Goal: Information Seeking & Learning: Check status

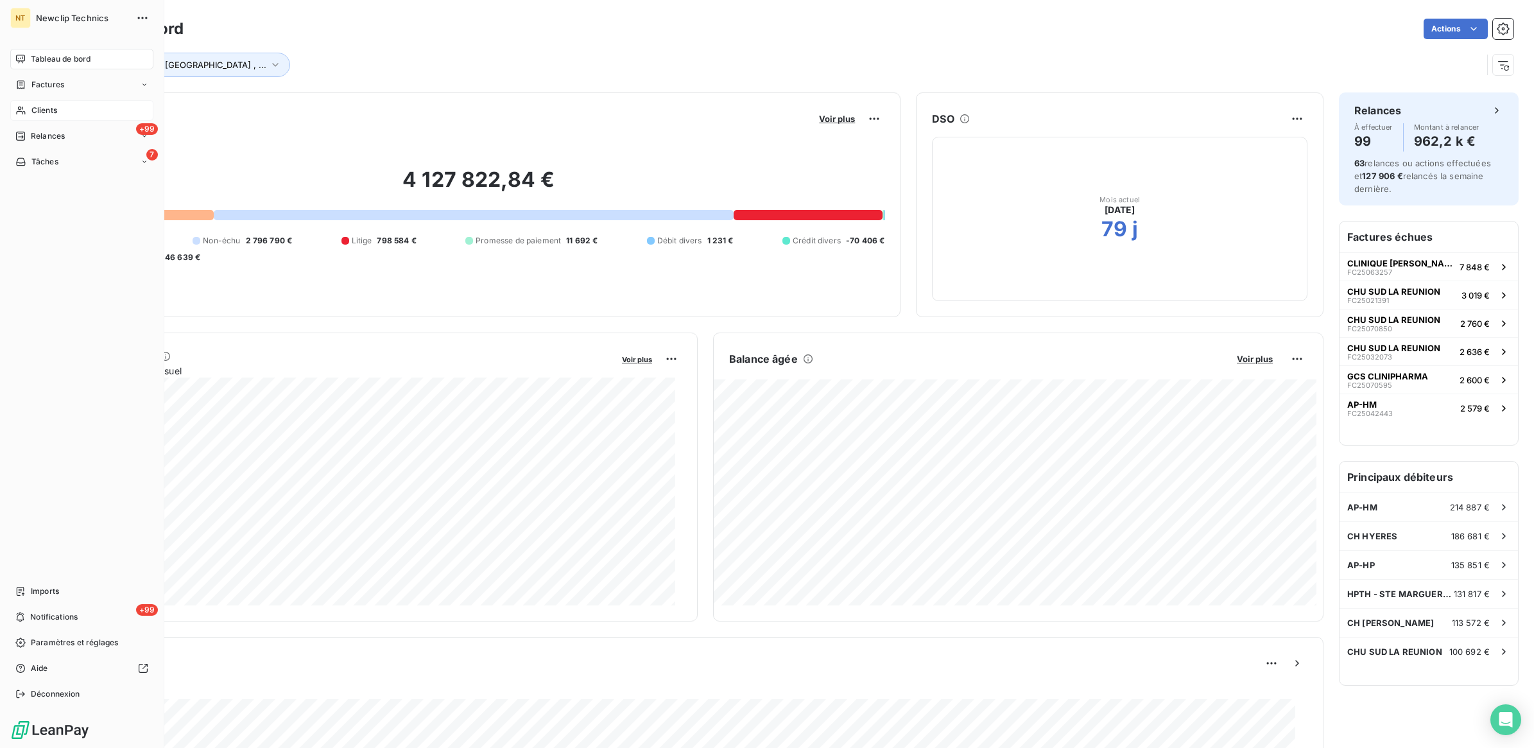
click at [30, 107] on div "Clients" at bounding box center [81, 110] width 143 height 21
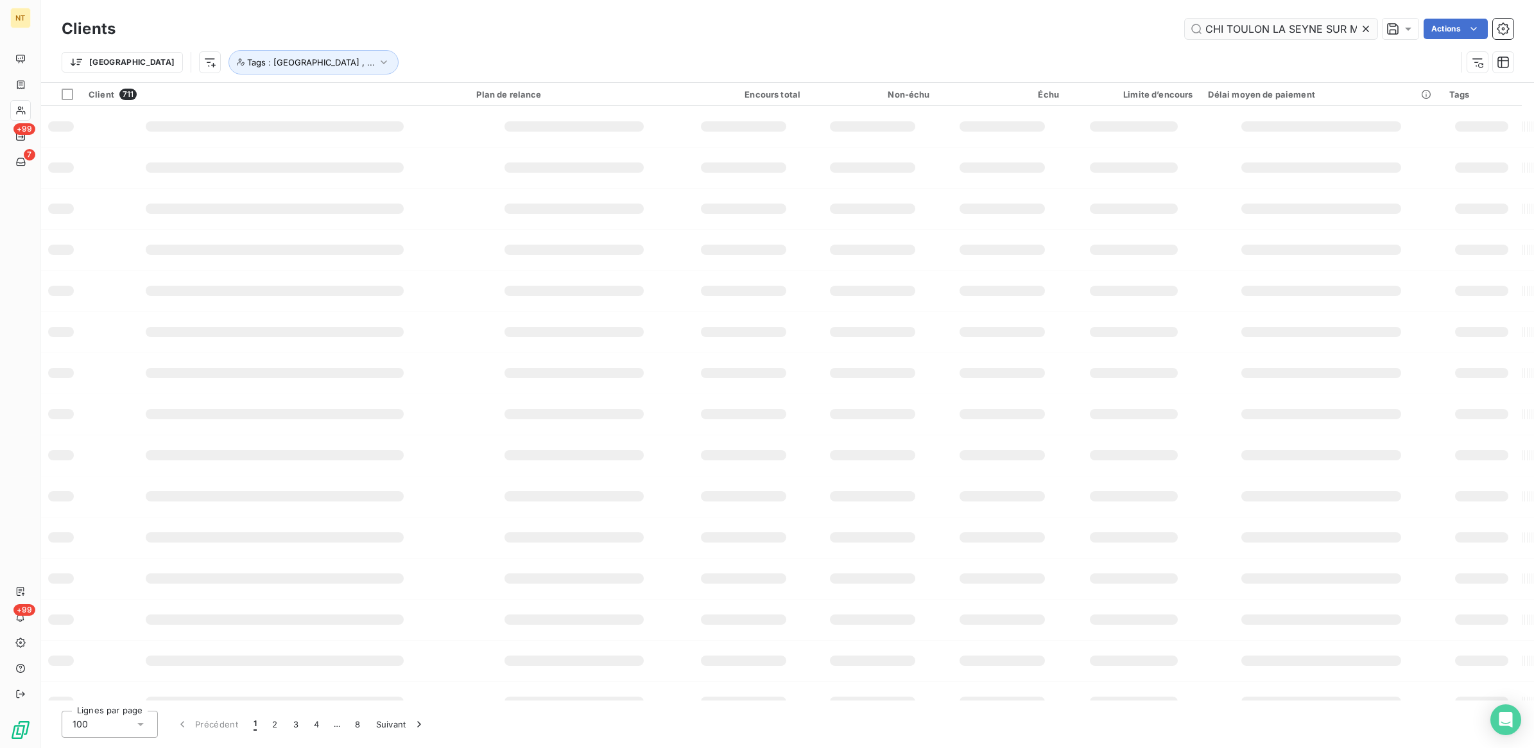
scroll to position [0, 13]
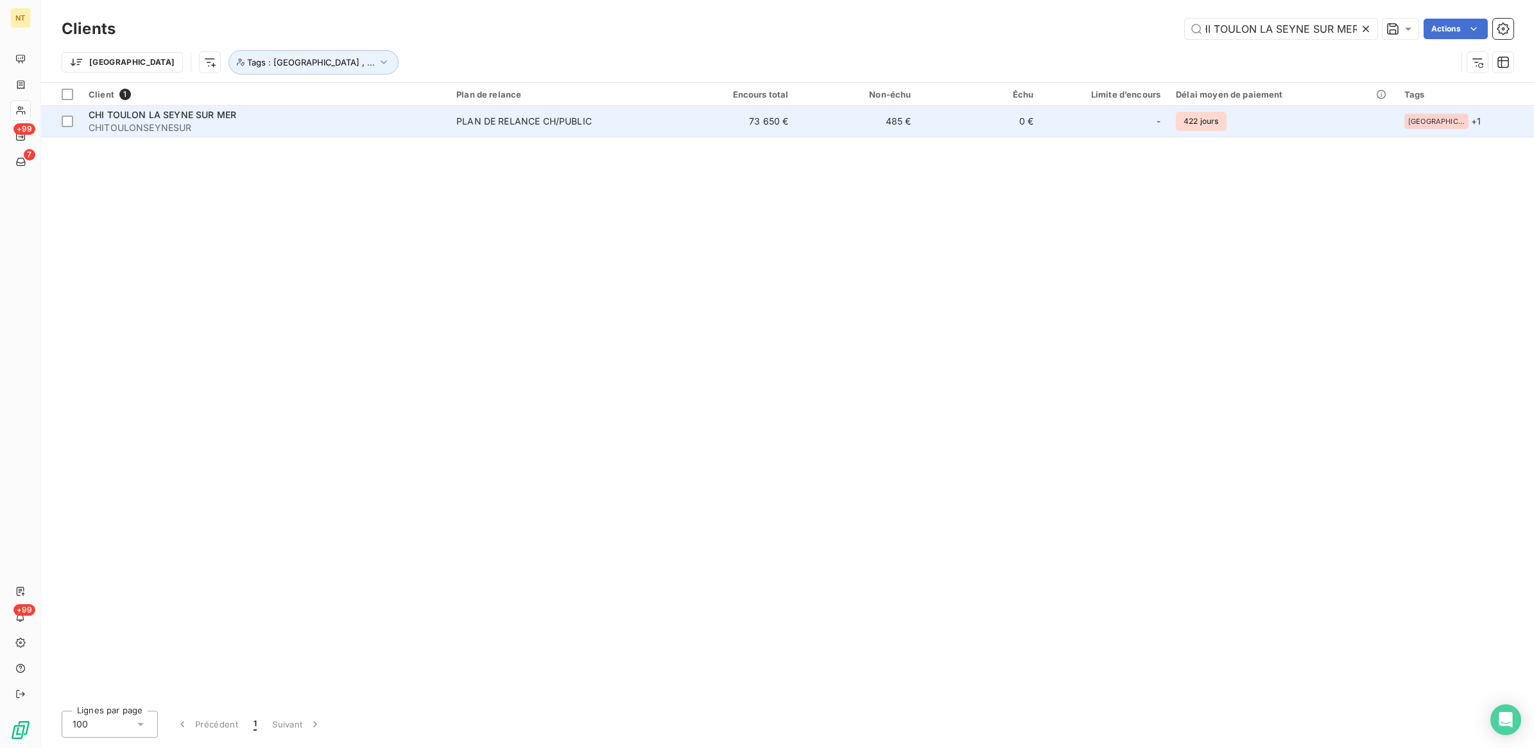
type input "CHI TOULON LA SEYNE SUR MER"
click at [188, 117] on span "CHI TOULON LA SEYNE SUR MER" at bounding box center [163, 114] width 148 height 11
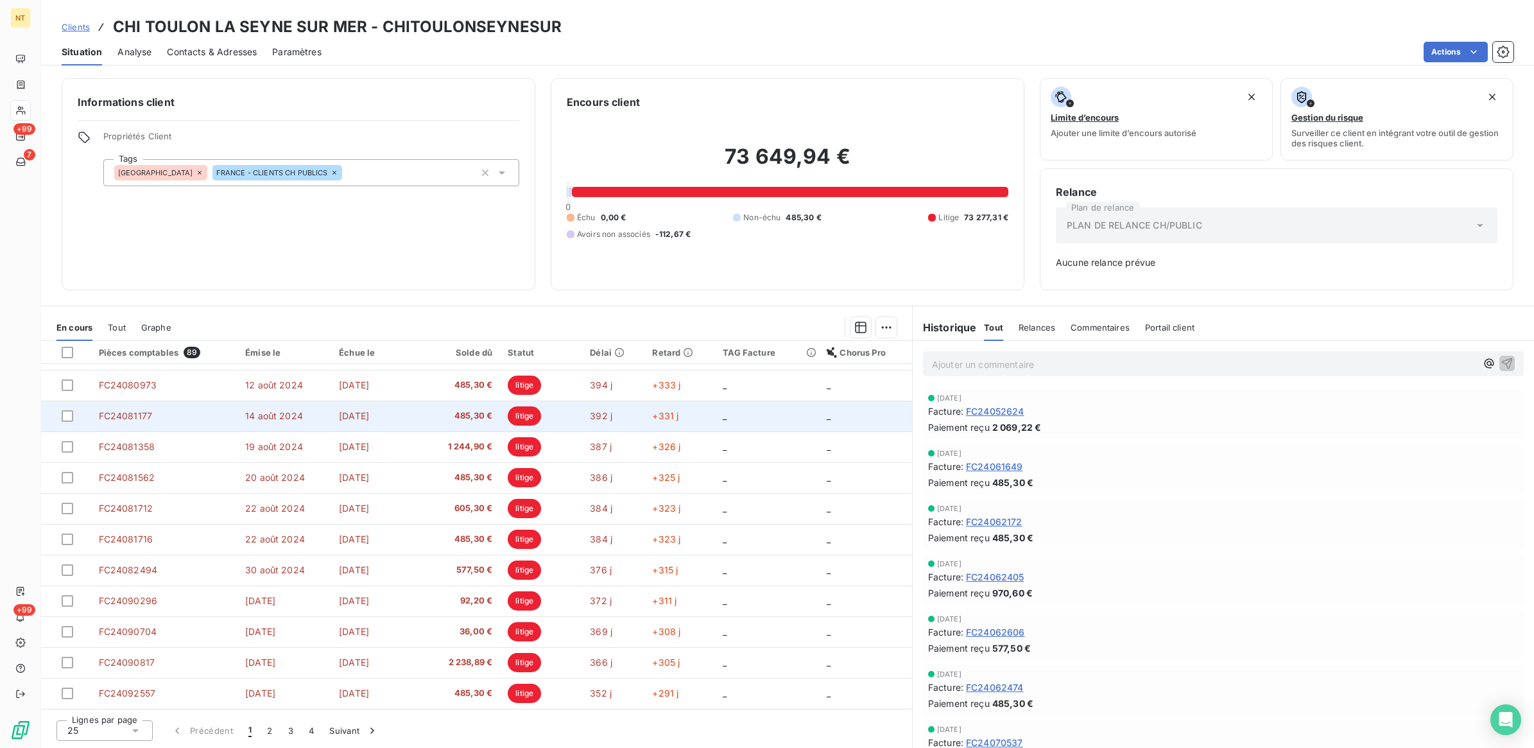
scroll to position [87, 0]
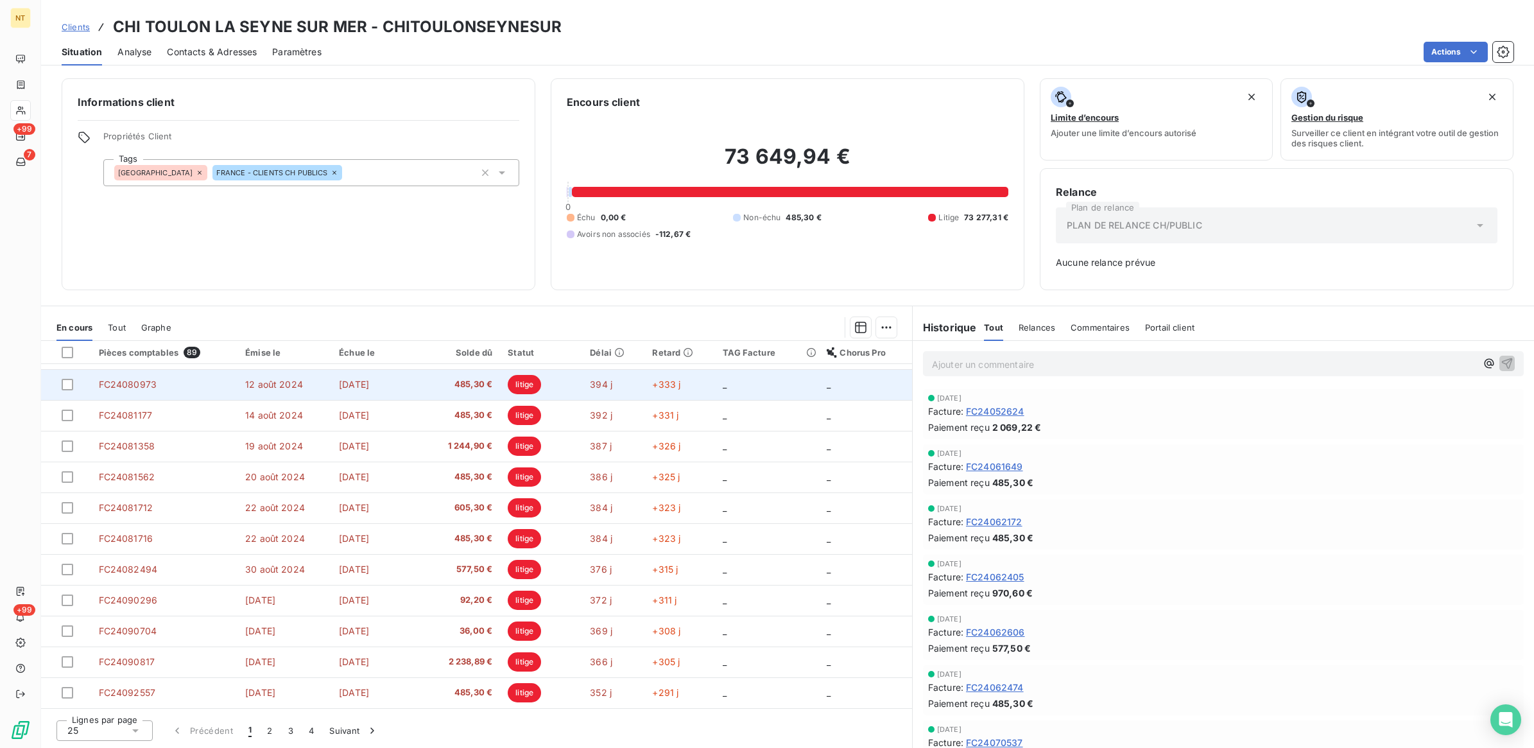
click at [97, 379] on td "FC24080973" at bounding box center [164, 384] width 147 height 31
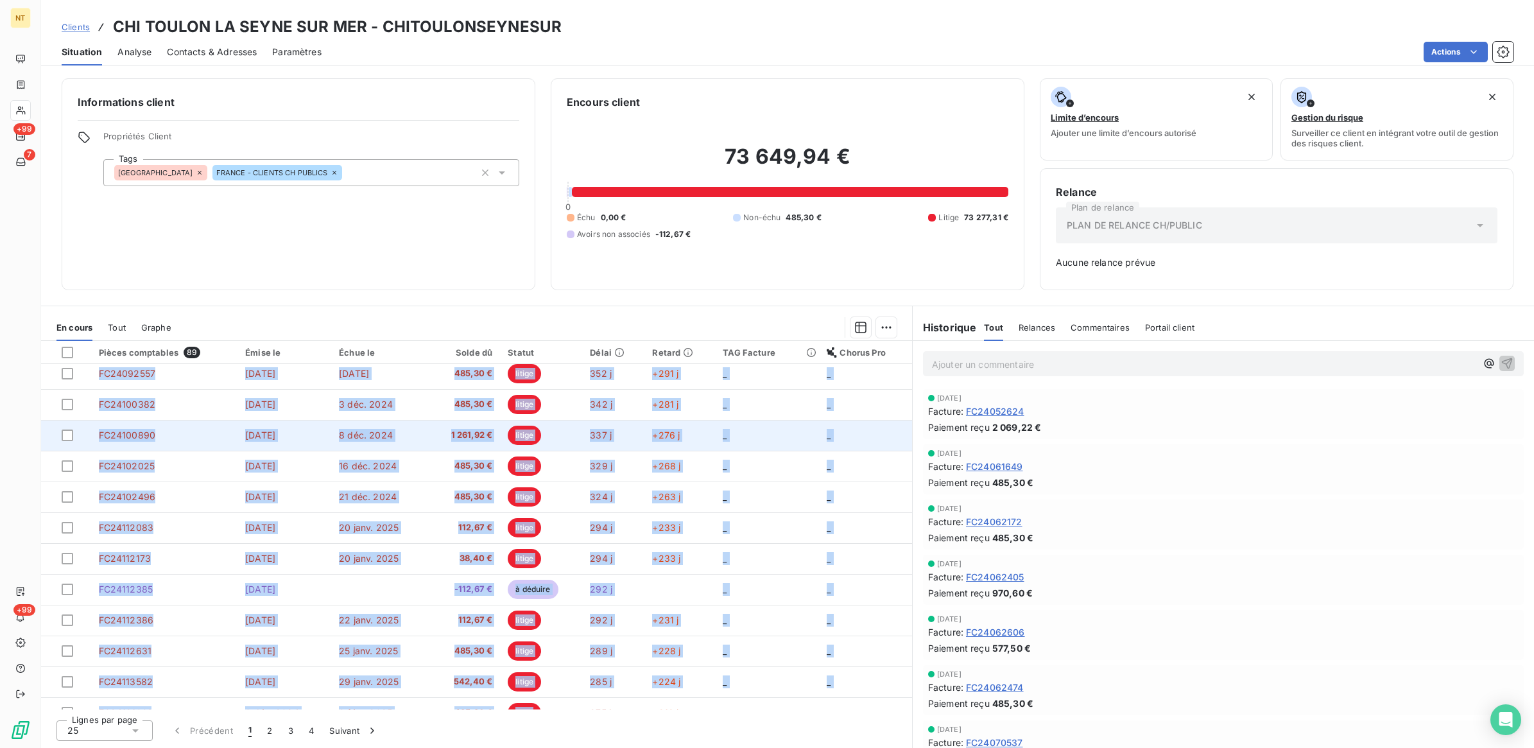
scroll to position [425, 0]
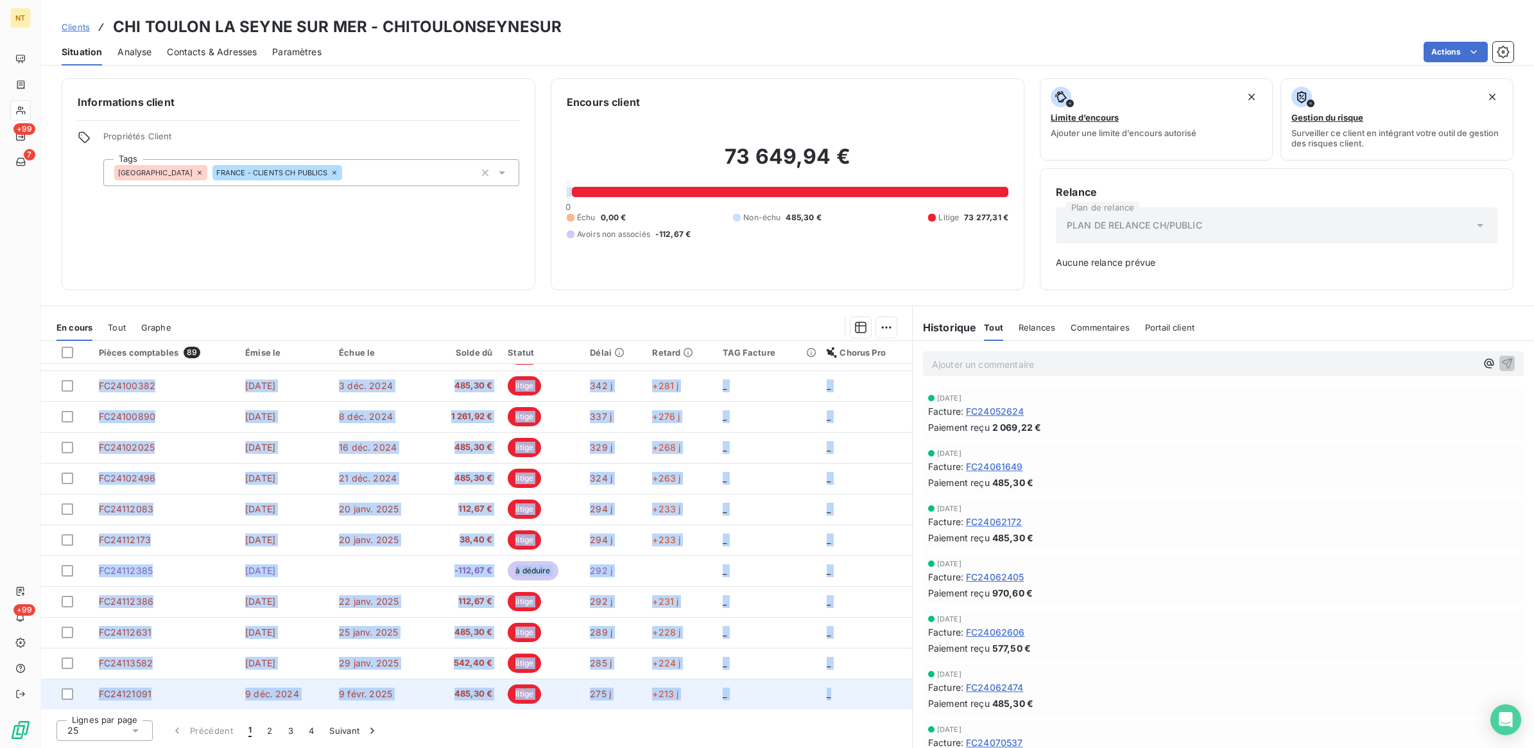
drag, startPoint x: 89, startPoint y: 370, endPoint x: 836, endPoint y: 700, distance: 816.6
click at [836, 700] on tbody "FC24080351 5 août 2024 5 oct. 2024 970,60 € litige 401 j +340 j _ _ FC24080571 …" at bounding box center [476, 324] width 871 height 770
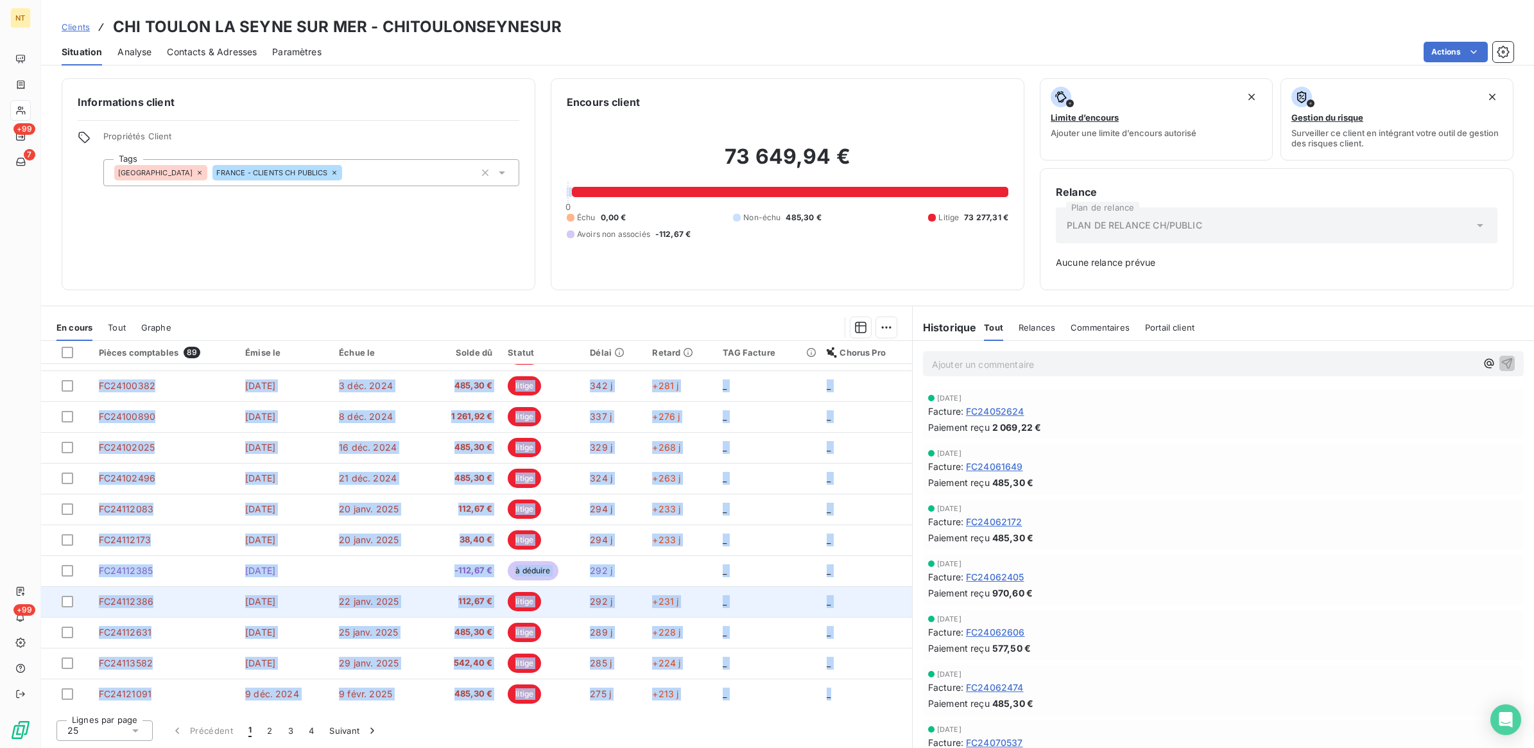
drag, startPoint x: 836, startPoint y: 700, endPoint x: 828, endPoint y: 602, distance: 97.9
copy tbody "FC24080351 5 août 2024 5 oct. 2024 970,60 € litige 401 j +340 j _ _ FC24080571 …"
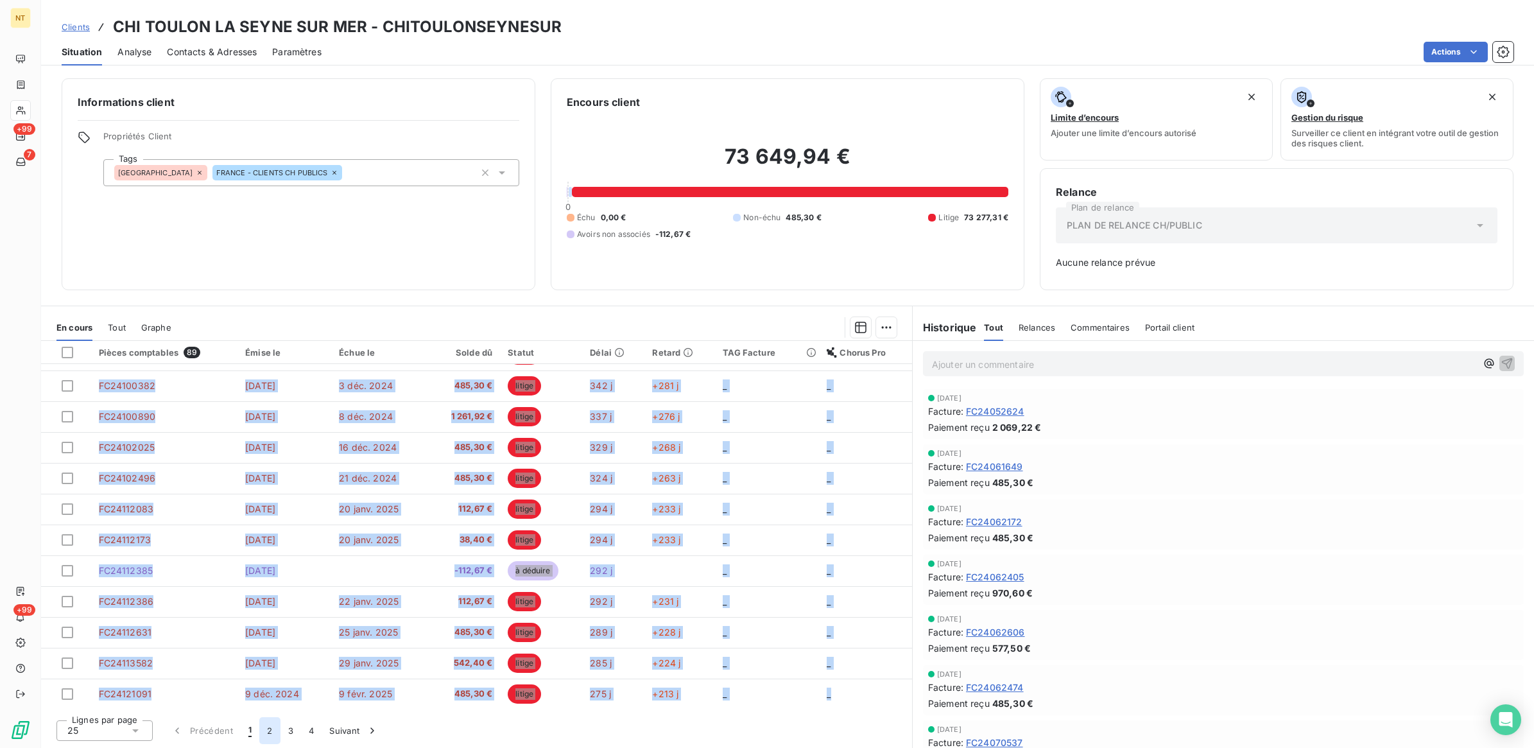
click at [265, 729] on button "2" at bounding box center [269, 730] width 21 height 27
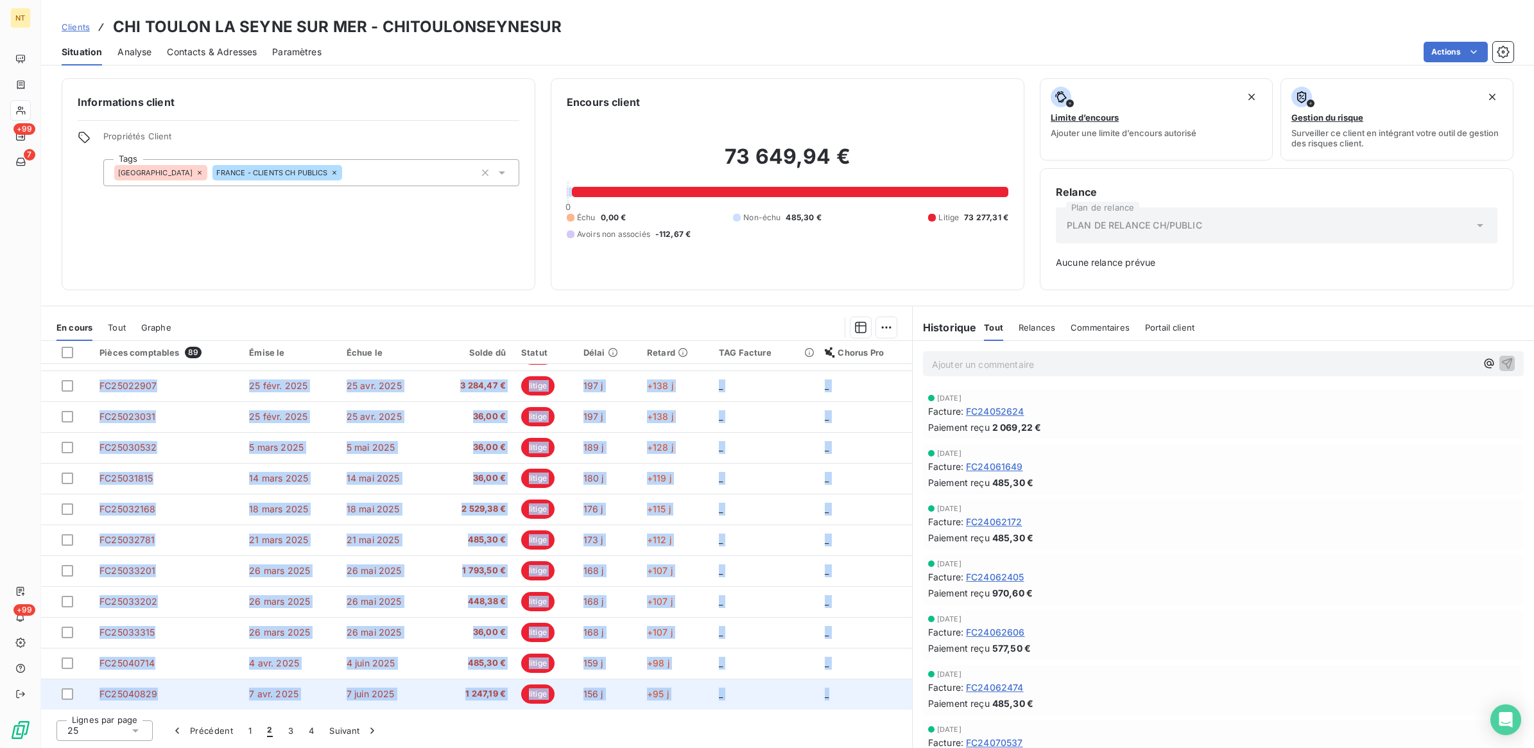
drag, startPoint x: 91, startPoint y: 379, endPoint x: 829, endPoint y: 698, distance: 804.0
click at [829, 698] on tbody "FC24122332 18 déc. 2024 18 févr. 2025 485,30 € litige 266 j +204 j _ _ FC241227…" at bounding box center [476, 324] width 871 height 770
drag, startPoint x: 829, startPoint y: 698, endPoint x: 823, endPoint y: 695, distance: 6.6
copy tbody "FC24122332 18 déc. 2024 18 févr. 2025 485,30 € litige 266 j +204 j _ _ FC241227…"
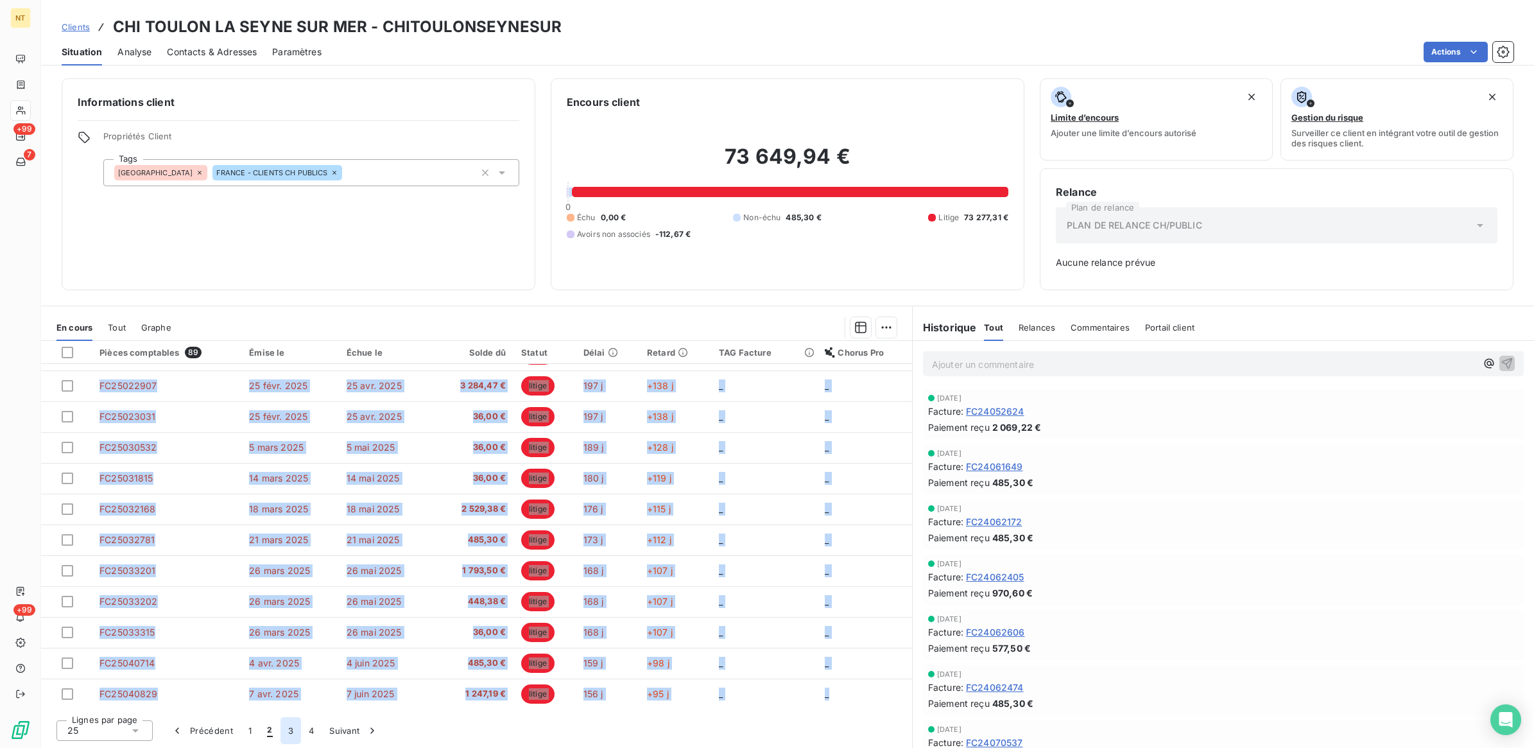
click at [287, 729] on button "3" at bounding box center [290, 730] width 21 height 27
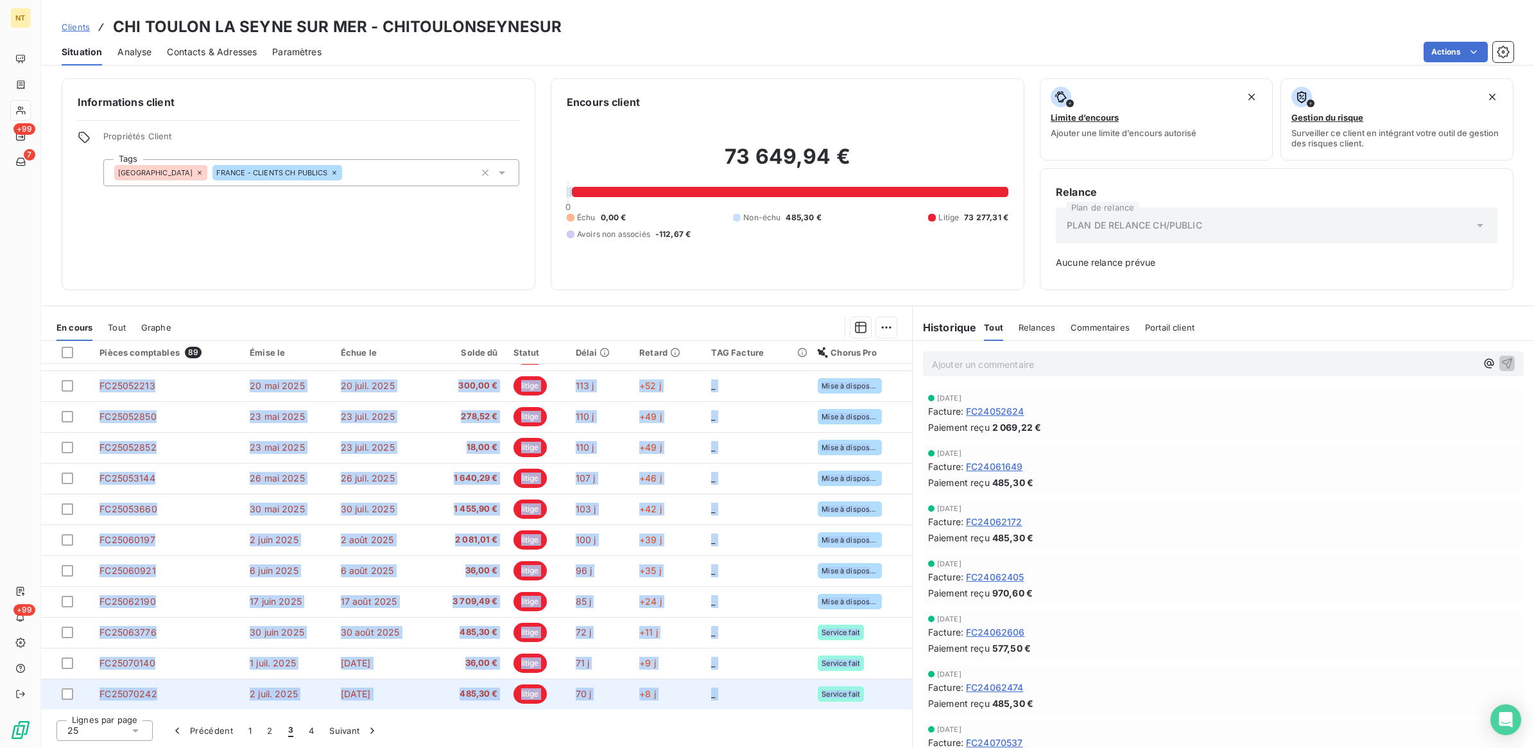
drag, startPoint x: 98, startPoint y: 379, endPoint x: 852, endPoint y: 705, distance: 821.6
click at [852, 705] on tbody "FC25041092 8 avr. 2025 8 juin 2025 485,30 € litige 155 j +94 j _ _ FC25041965 1…" at bounding box center [476, 324] width 871 height 770
drag, startPoint x: 852, startPoint y: 705, endPoint x: 847, endPoint y: 692, distance: 13.6
copy tbody "FC25041092 8 avr. 2025 8 juin 2025 485,30 € litige 155 j +94 j _ _ FC25041965 1…"
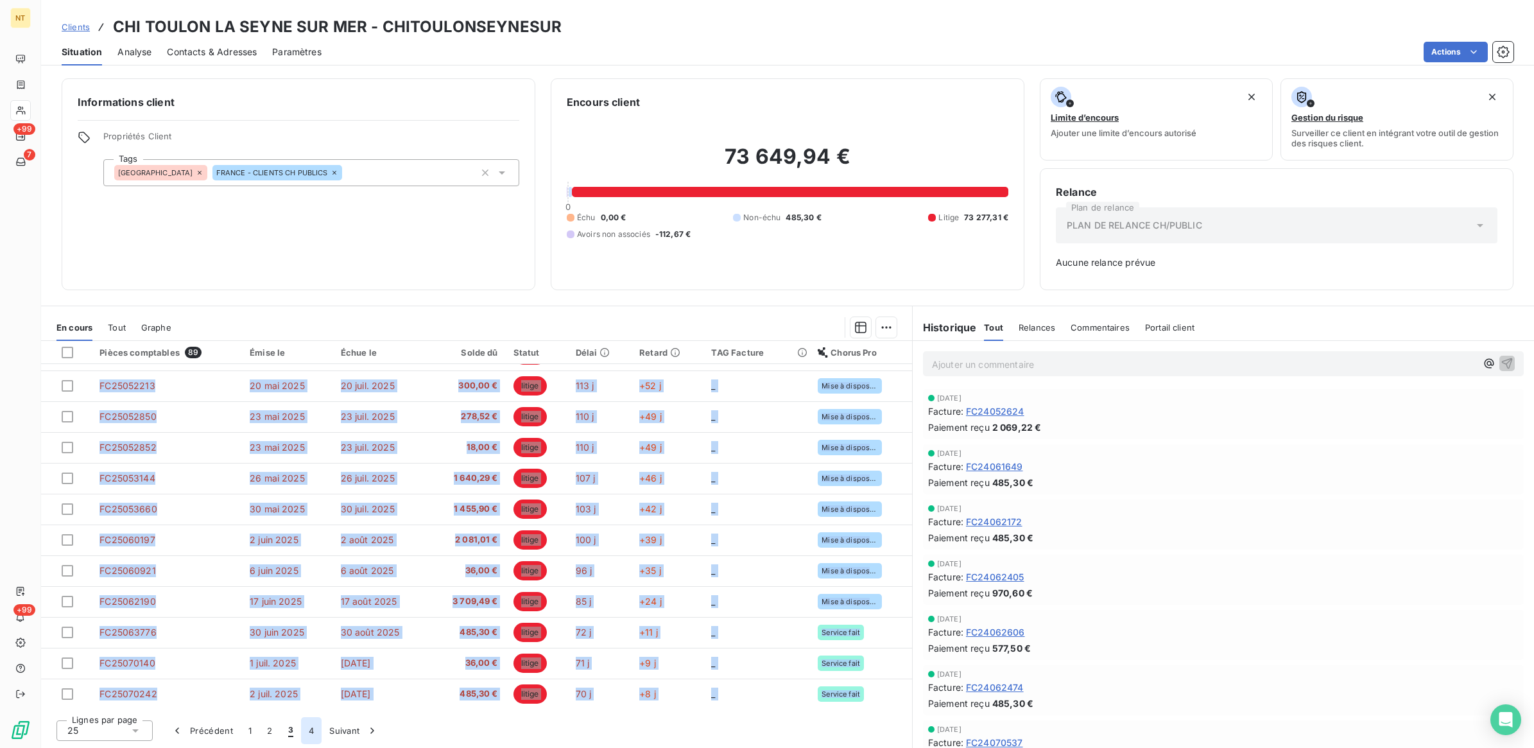
click at [311, 732] on button "4" at bounding box center [311, 730] width 21 height 27
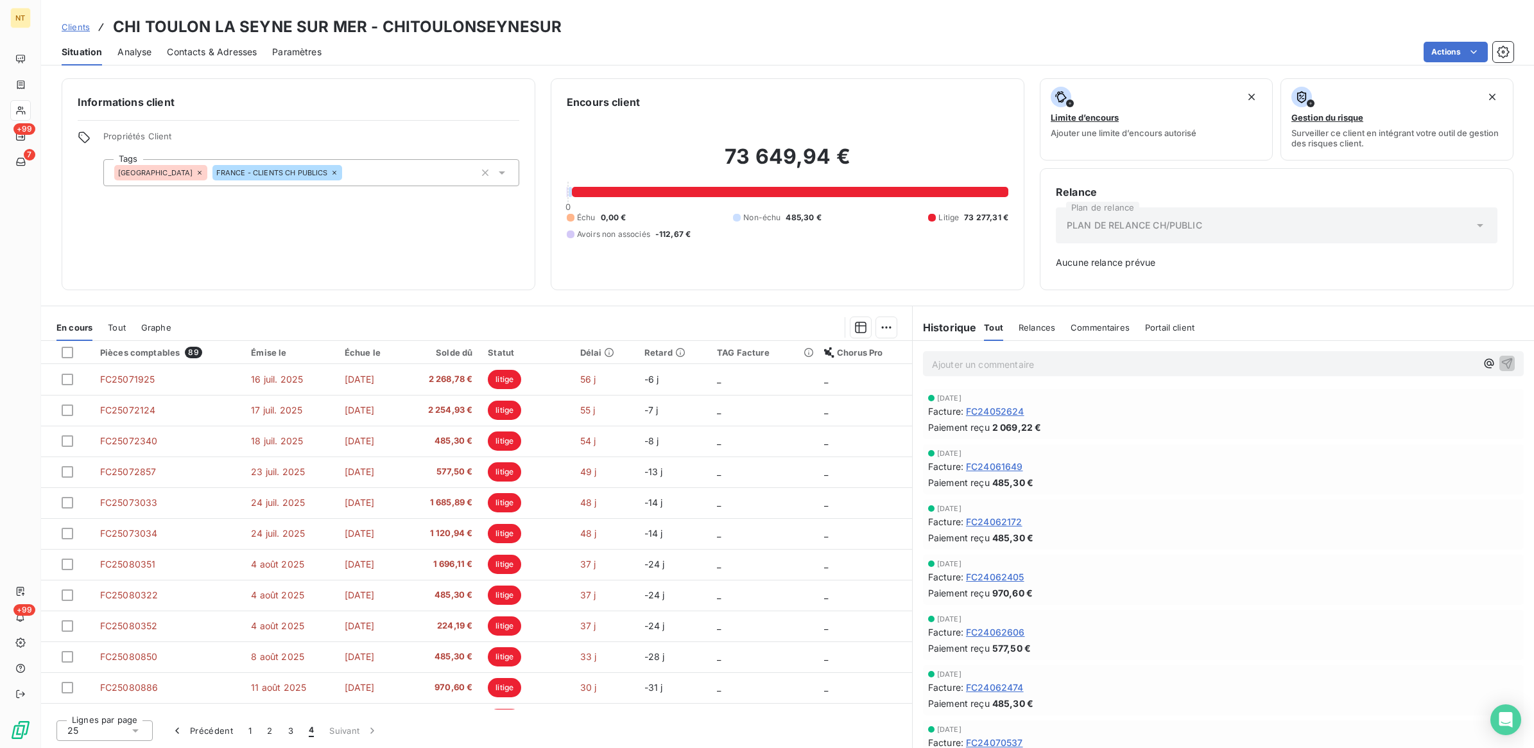
click at [311, 732] on span "4" at bounding box center [311, 730] width 5 height 13
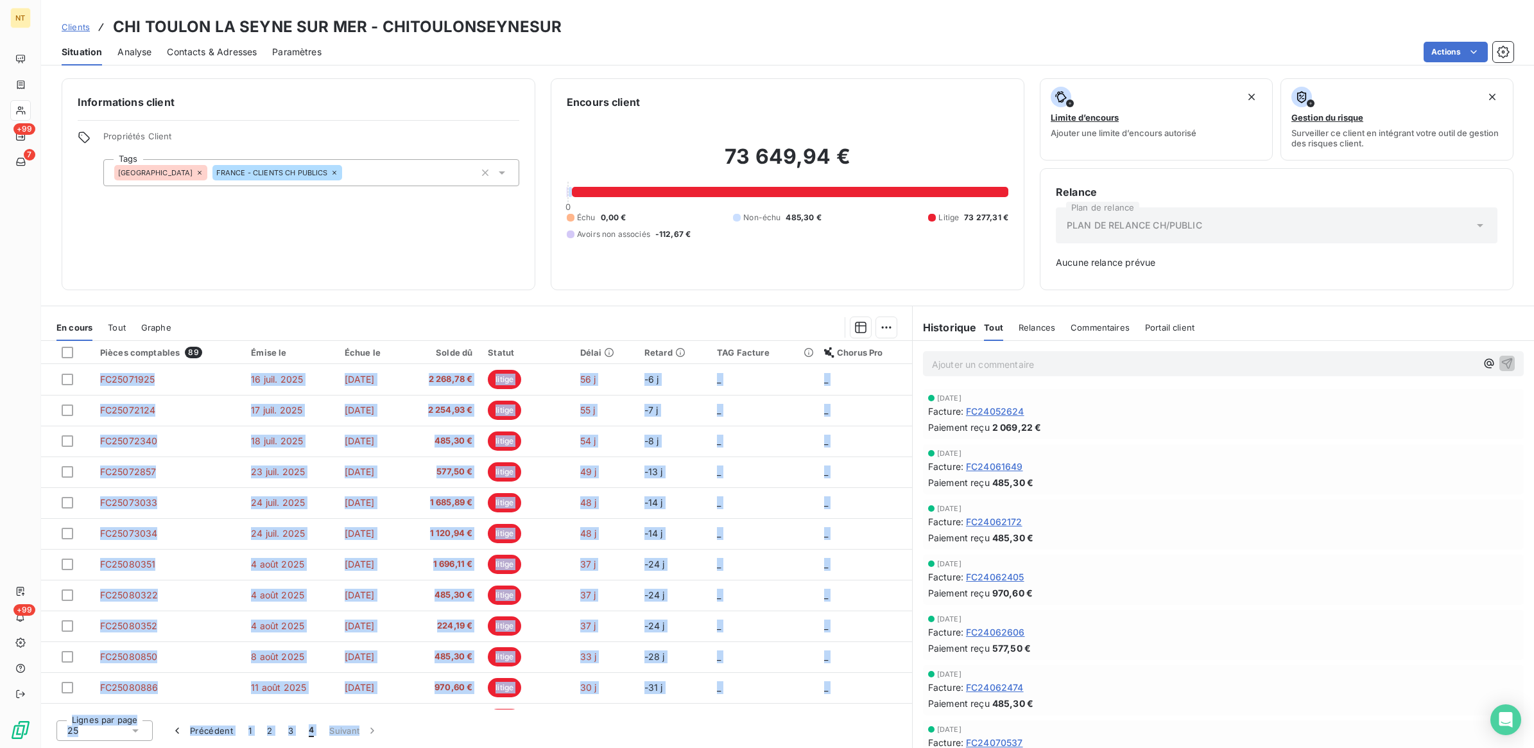
scroll to position [87, 0]
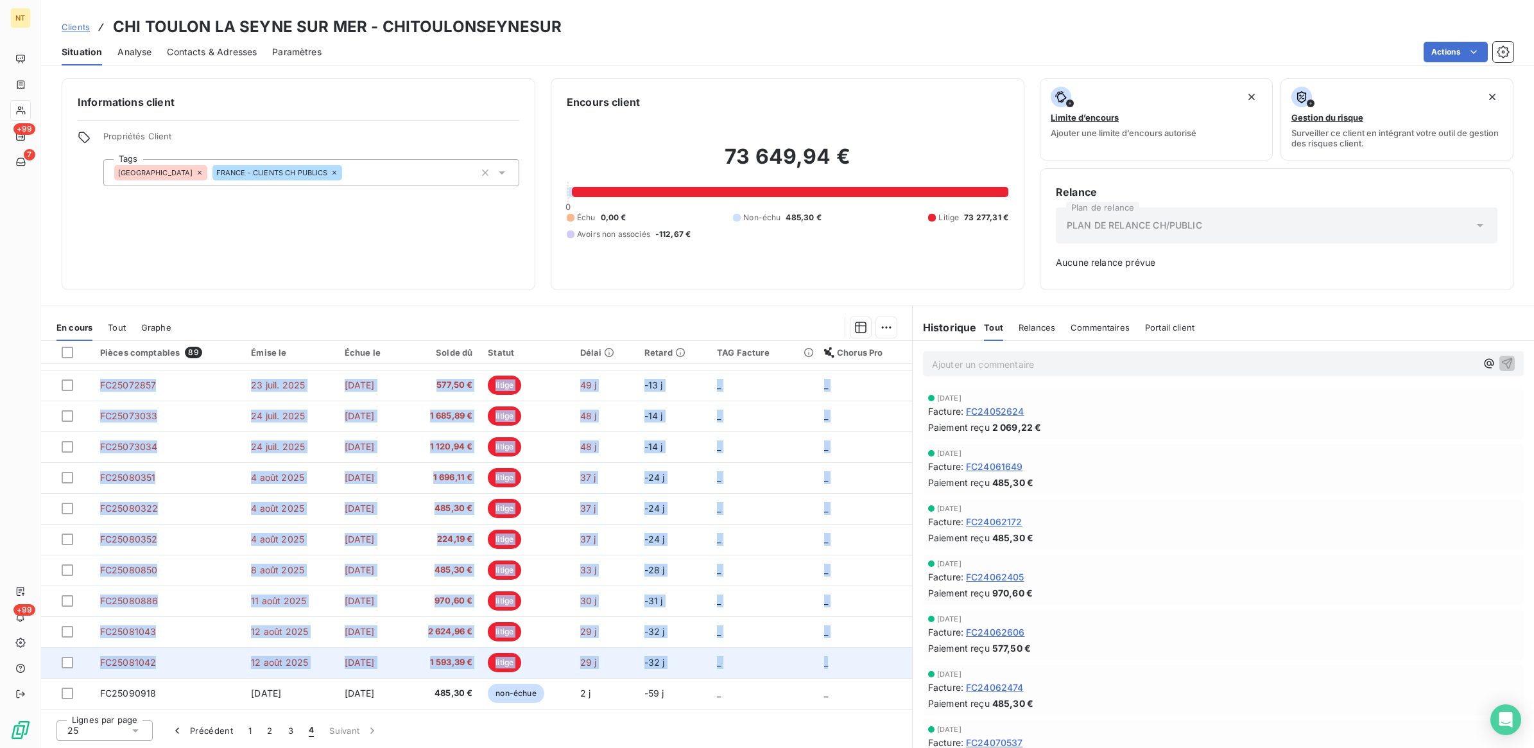
drag, startPoint x: 92, startPoint y: 377, endPoint x: 850, endPoint y: 655, distance: 807.9
click at [850, 655] on tbody "FC25071925 16 juil. 2025 16 sept. 2025 2 268,78 € litige 56 j -6 j _ _ FC250721…" at bounding box center [476, 492] width 871 height 431
drag, startPoint x: 850, startPoint y: 655, endPoint x: 821, endPoint y: 662, distance: 29.7
copy tbody "FC25071925 16 juil. 2025 16 sept. 2025 2 268,78 € litige 56 j -6 j _ _ FC250721…"
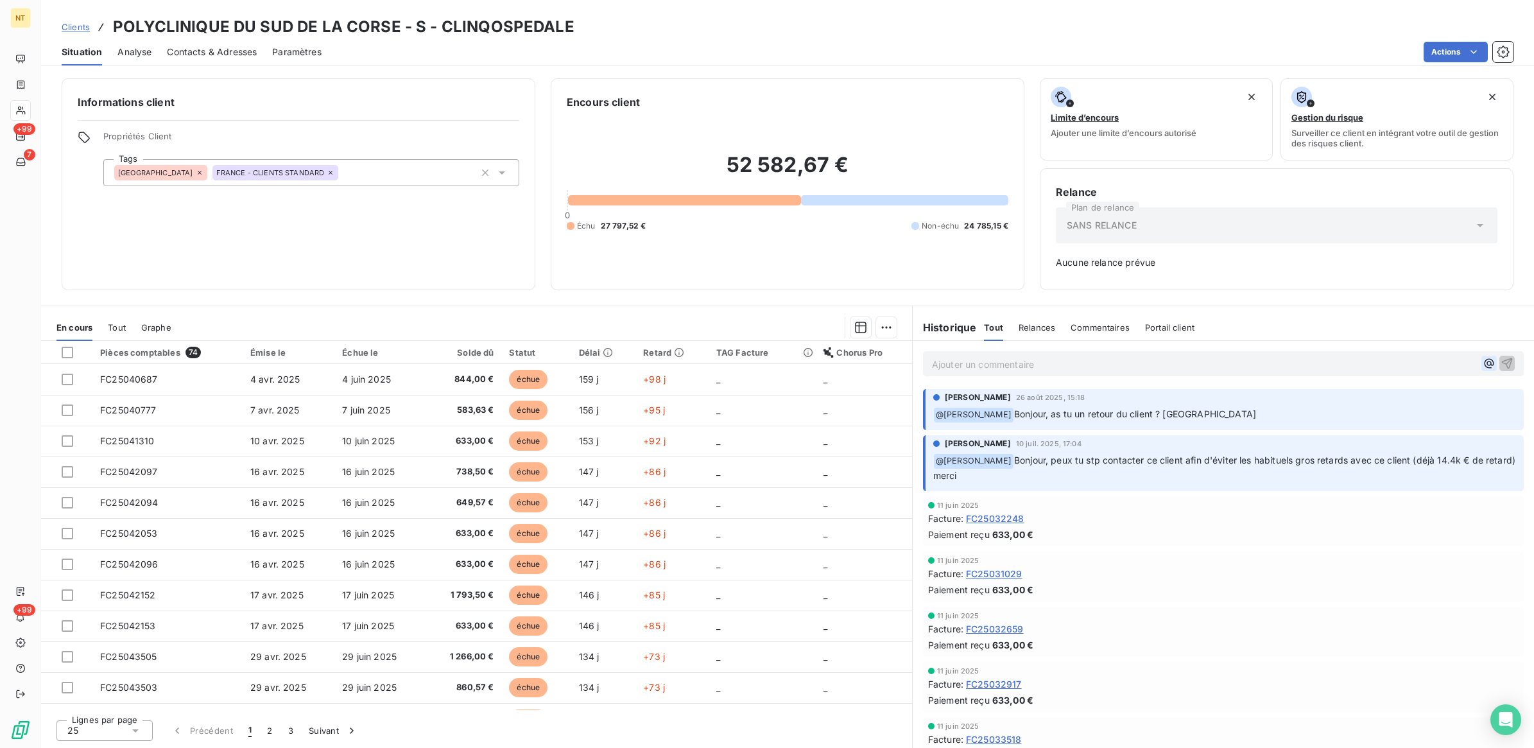
click at [1483, 366] on icon "button" at bounding box center [1489, 363] width 13 height 13
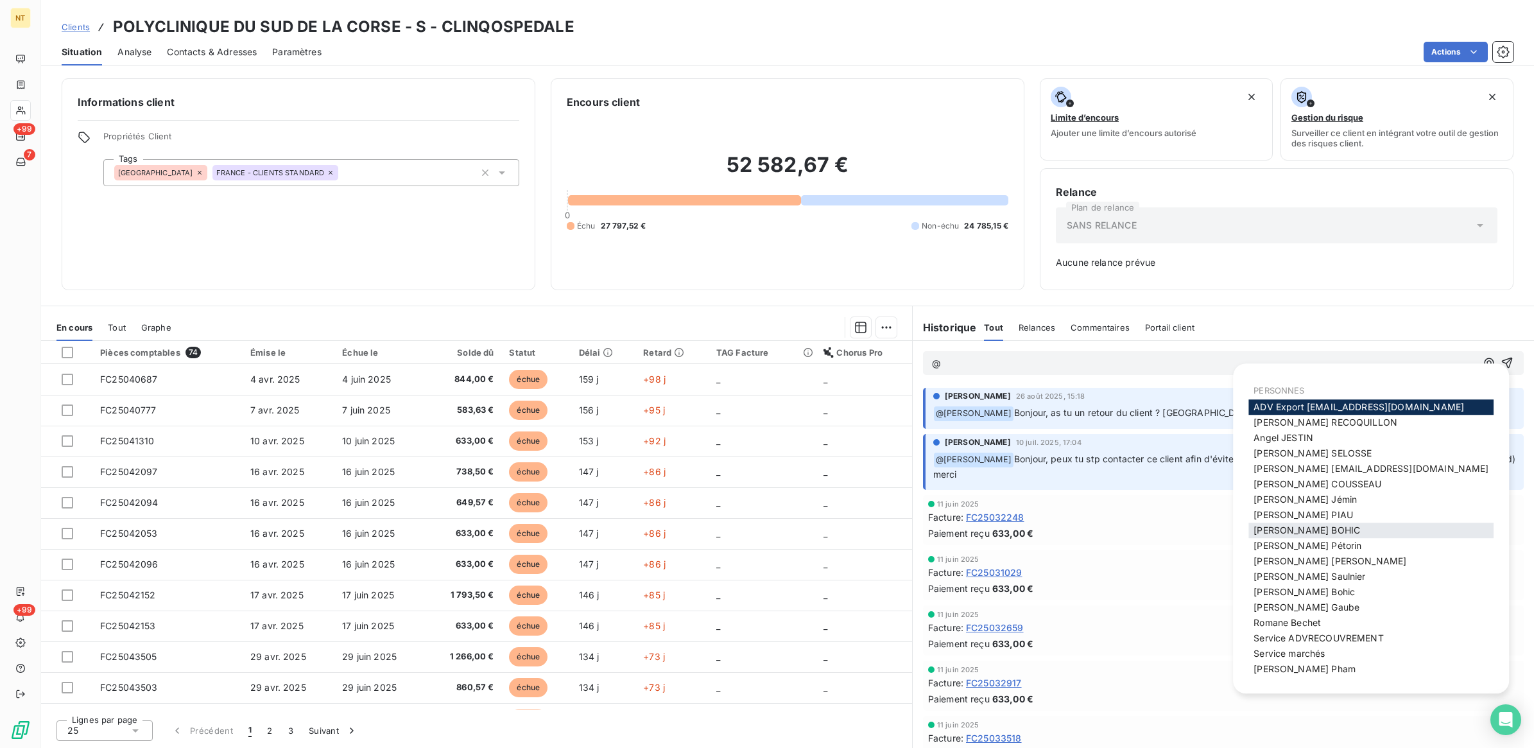
click at [1300, 526] on span "[PERSON_NAME]" at bounding box center [1306, 529] width 107 height 11
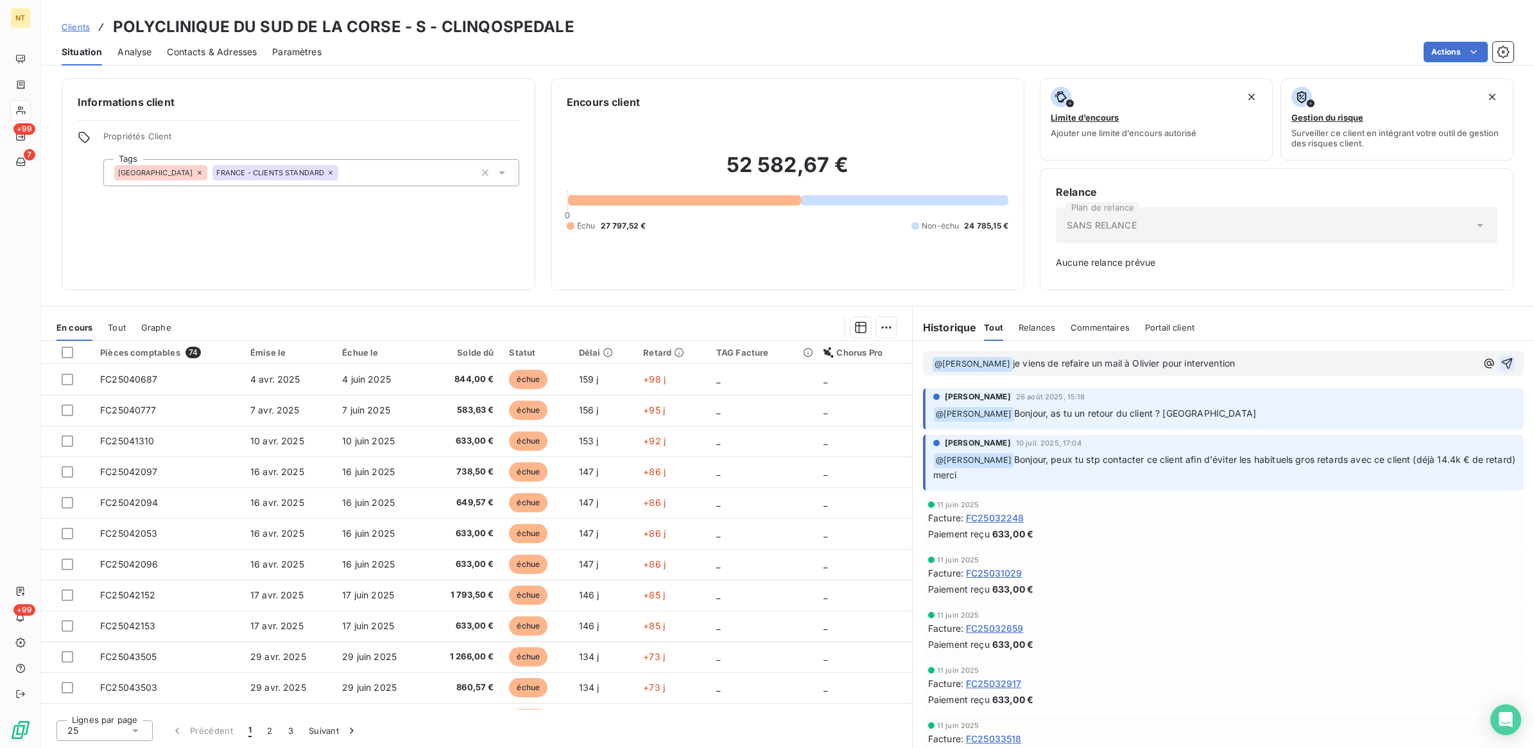
click at [1502, 359] on icon "button" at bounding box center [1507, 363] width 11 height 11
